Goal: Task Accomplishment & Management: Use online tool/utility

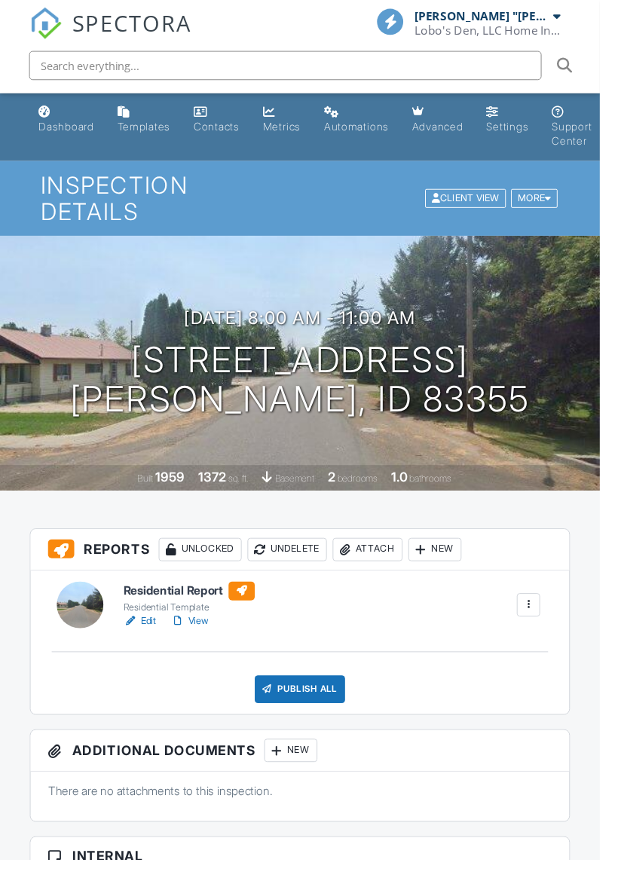
click at [545, 625] on div at bounding box center [546, 626] width 15 height 15
click at [549, 627] on div at bounding box center [546, 626] width 15 height 15
click at [206, 566] on div "Unlocked" at bounding box center [207, 569] width 86 height 24
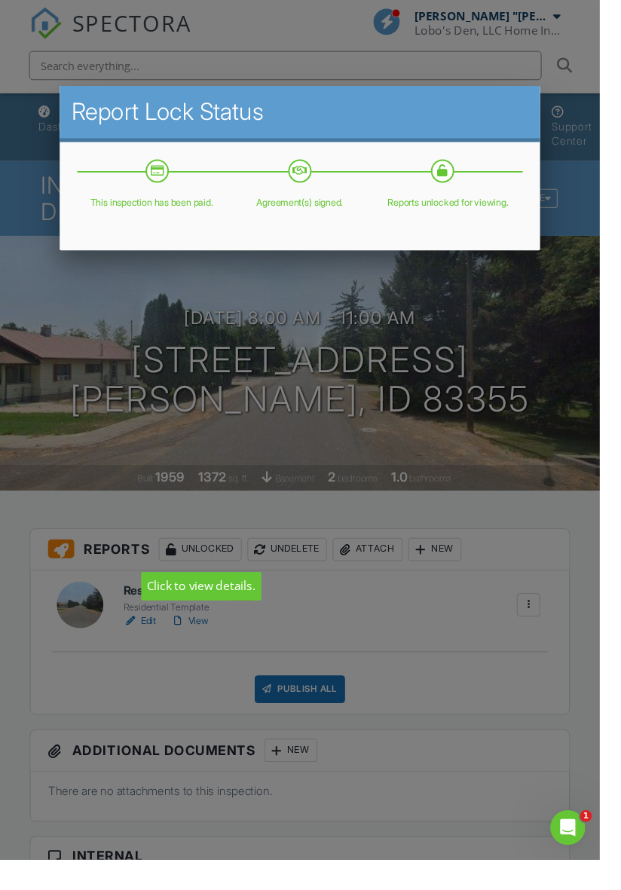
click at [572, 683] on div at bounding box center [310, 481] width 621 height 1112
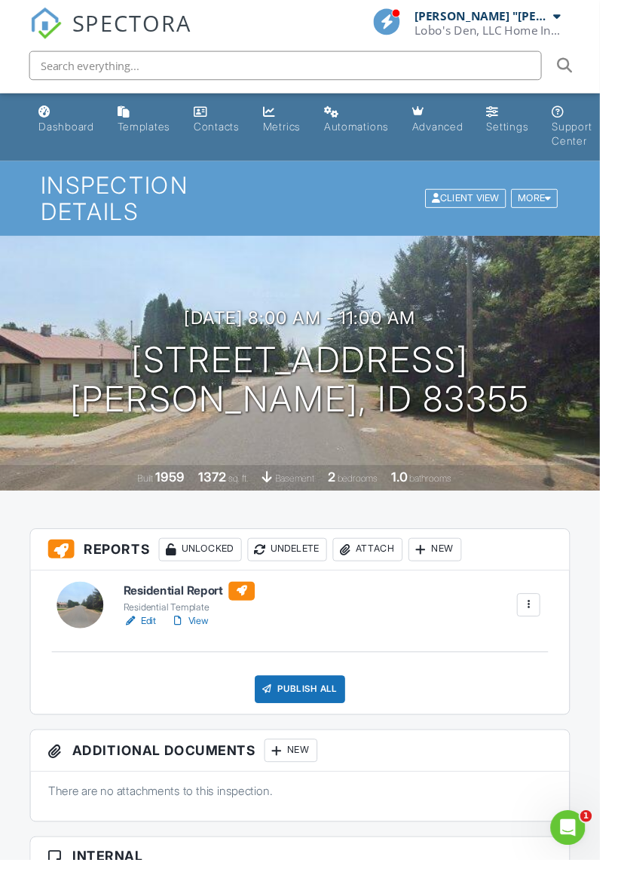
click at [466, 572] on div "New" at bounding box center [450, 569] width 55 height 24
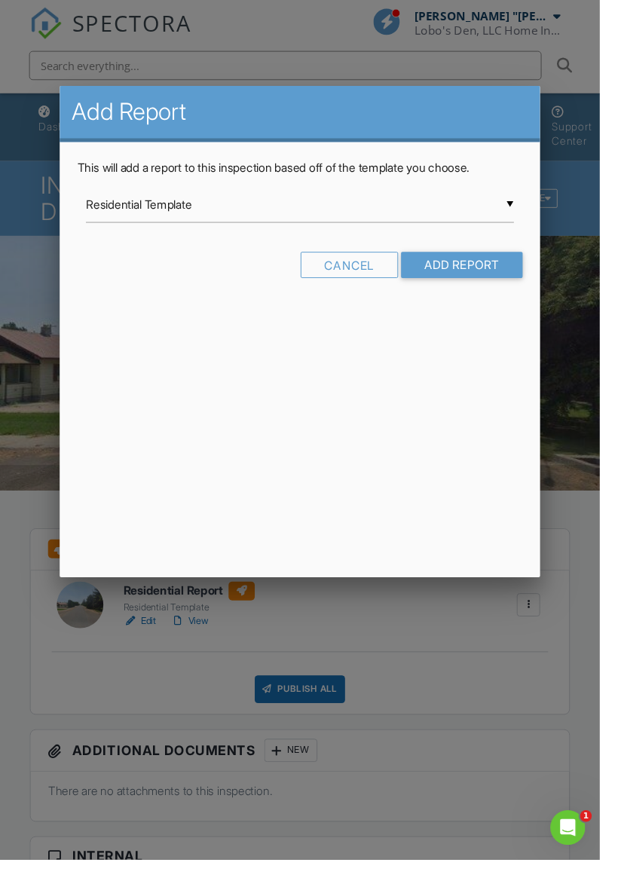
click at [609, 482] on div at bounding box center [310, 481] width 621 height 1112
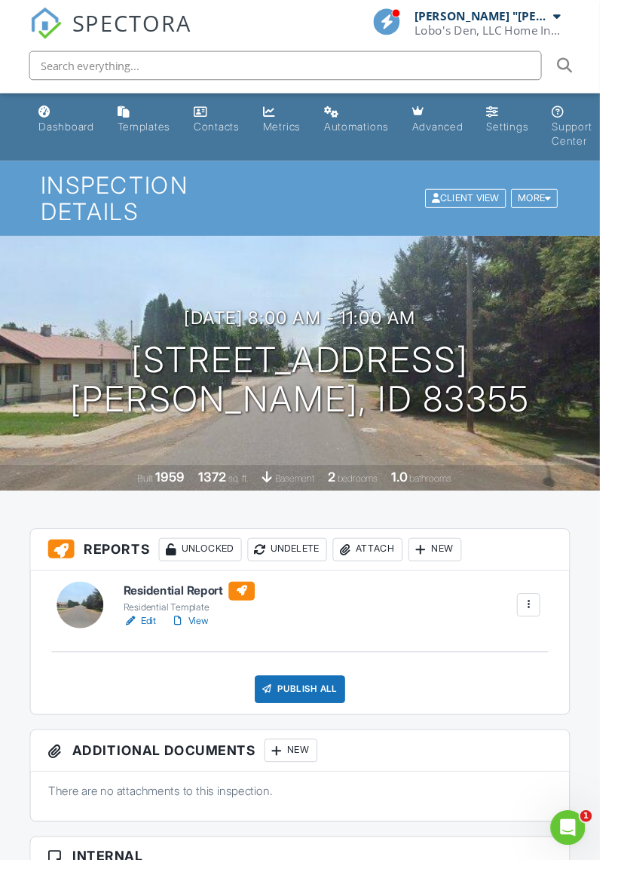
click at [140, 637] on div at bounding box center [134, 642] width 15 height 15
